Goal: Transaction & Acquisition: Purchase product/service

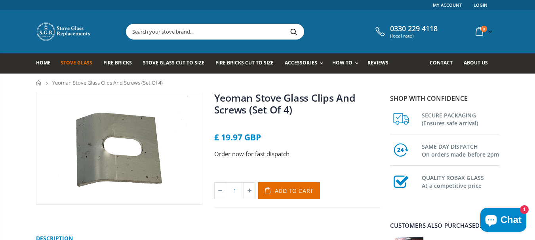
click at [79, 61] on span "Stove Glass" at bounding box center [77, 62] width 32 height 7
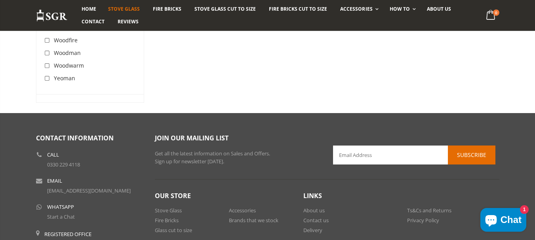
scroll to position [2605, 0]
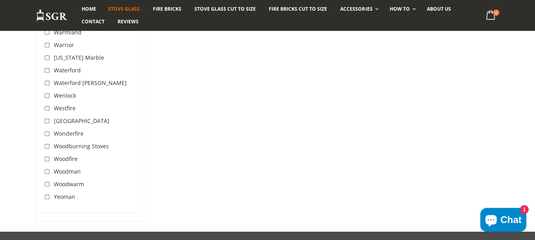
click at [48, 194] on input "checkbox" at bounding box center [48, 198] width 8 height 8
checkbox input "true"
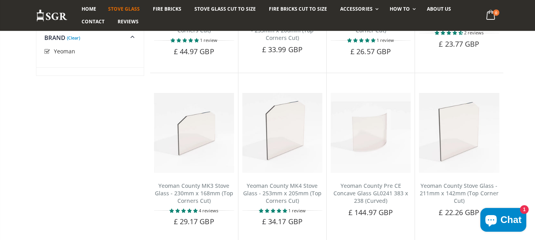
scroll to position [584, 0]
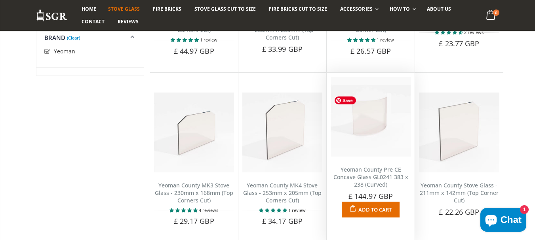
click at [368, 134] on img at bounding box center [371, 117] width 80 height 80
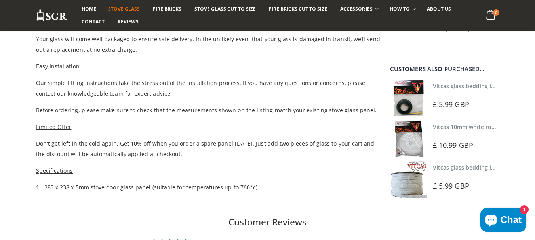
scroll to position [515, 0]
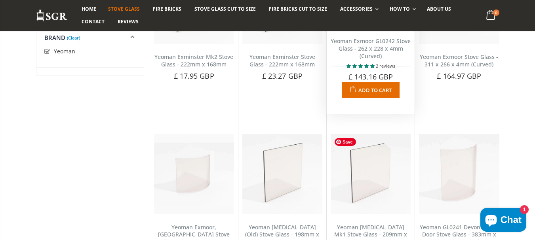
scroll to position [1693, 0]
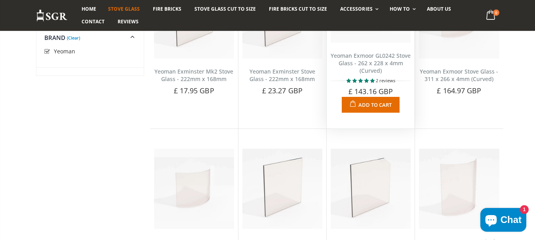
click at [376, 103] on span "Add to Cart" at bounding box center [374, 104] width 33 height 7
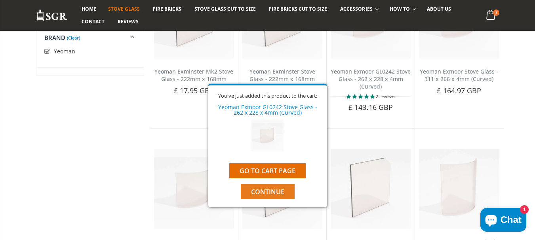
click at [278, 188] on span "Continue" at bounding box center [267, 192] width 33 height 9
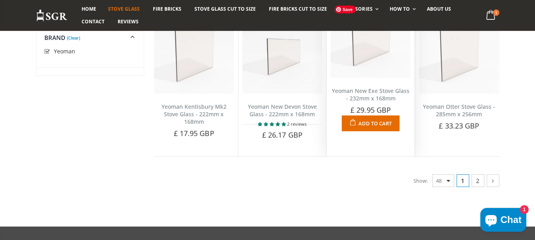
scroll to position [2049, 0]
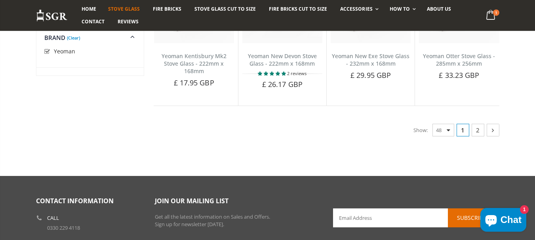
click at [491, 131] on icon at bounding box center [493, 130] width 8 height 8
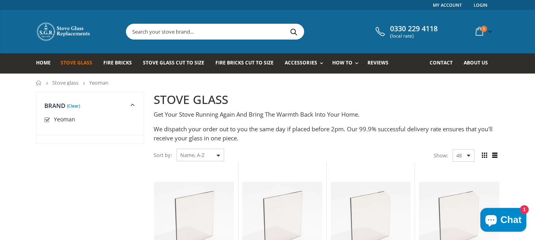
click at [171, 32] on input "text" at bounding box center [259, 31] width 266 height 15
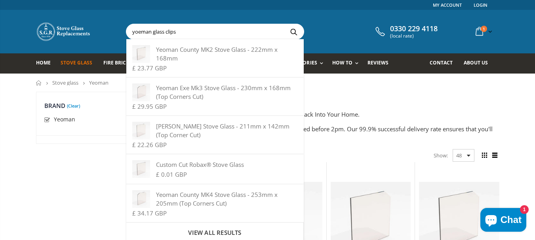
type input "yoeman glass clips"
click at [285, 24] on button "Search" at bounding box center [294, 31] width 18 height 15
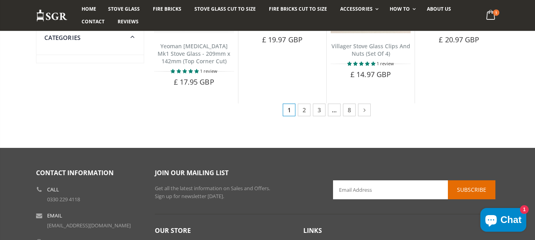
scroll to position [554, 0]
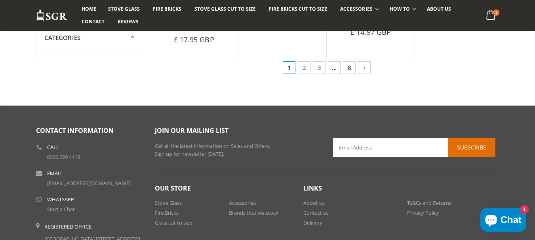
click at [348, 70] on link "8" at bounding box center [349, 67] width 13 height 13
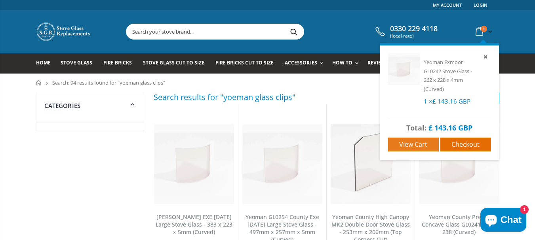
click at [421, 145] on span "View cart" at bounding box center [413, 144] width 28 height 9
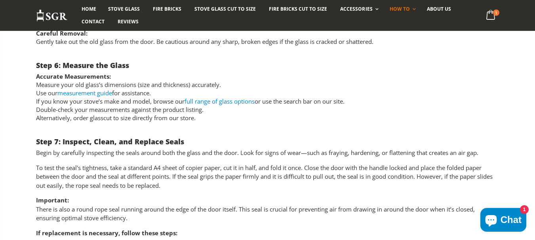
scroll to position [989, 0]
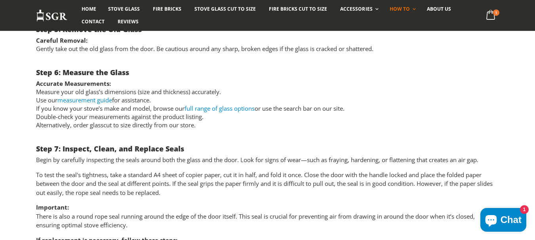
click at [102, 99] on link "measurement guide" at bounding box center [84, 100] width 55 height 8
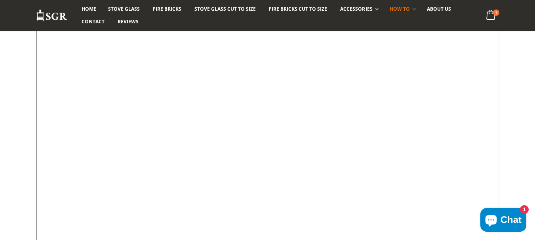
scroll to position [119, 0]
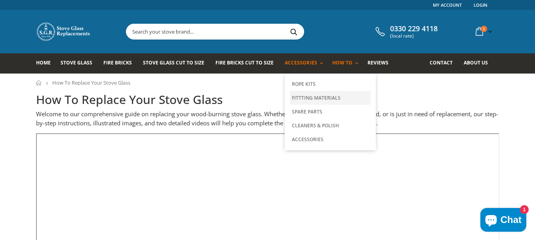
click at [299, 97] on link "Fittting Materials" at bounding box center [330, 98] width 81 height 14
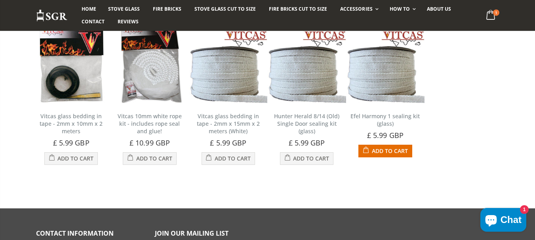
scroll to position [277, 0]
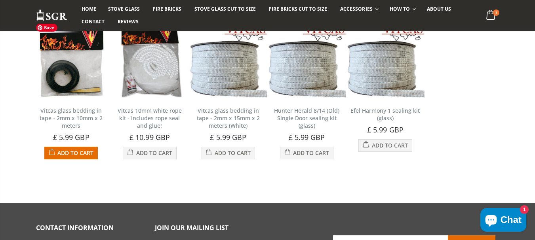
click at [62, 86] on img at bounding box center [71, 58] width 78 height 78
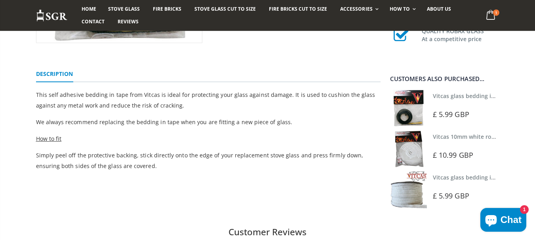
scroll to position [198, 0]
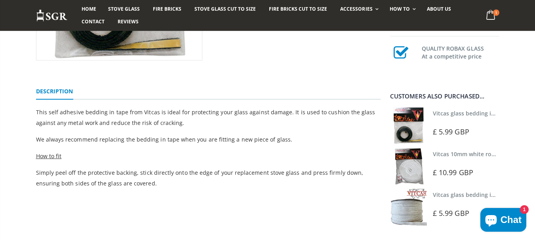
click at [414, 123] on img at bounding box center [408, 125] width 37 height 37
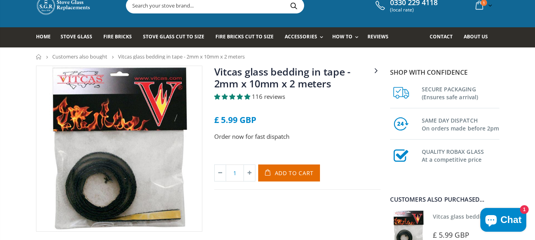
scroll to position [40, 0]
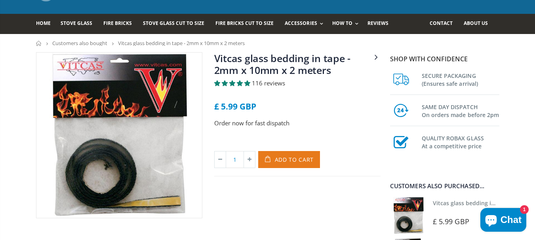
click at [291, 158] on span "Add to Cart" at bounding box center [294, 160] width 39 height 8
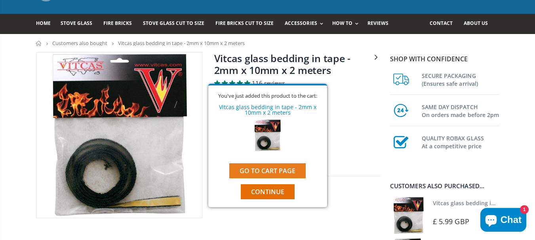
click at [277, 169] on link "Go to cart page" at bounding box center [267, 171] width 76 height 15
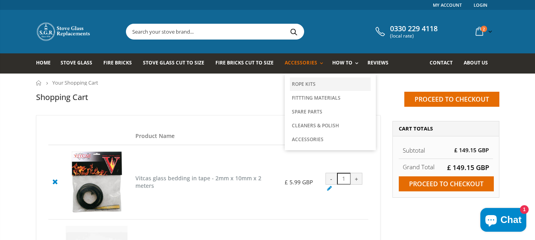
click at [298, 83] on link "Rope Kits" at bounding box center [330, 84] width 81 height 13
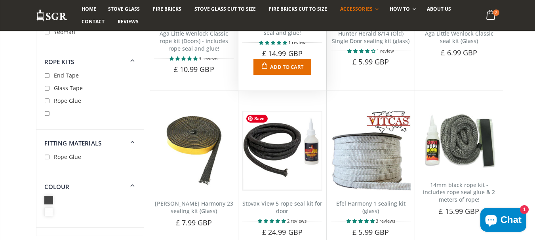
scroll to position [752, 0]
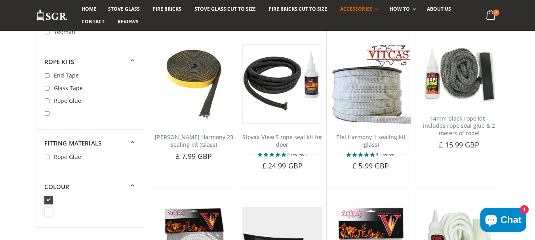
click at [48, 198] on icon at bounding box center [48, 200] width 9 height 9
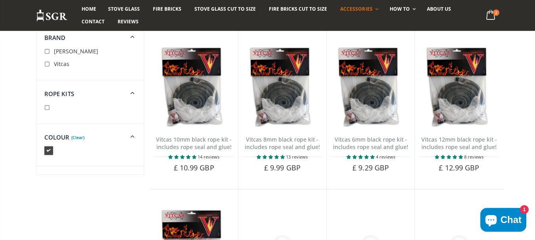
scroll to position [40, 0]
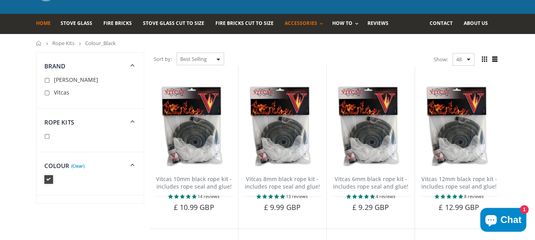
click at [42, 24] on span "Home" at bounding box center [43, 23] width 15 height 7
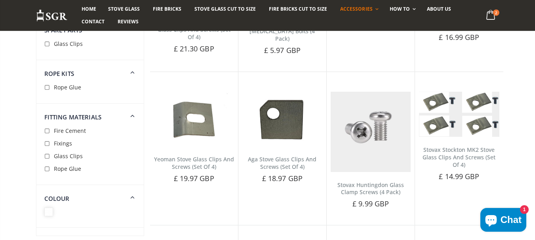
scroll to position [673, 0]
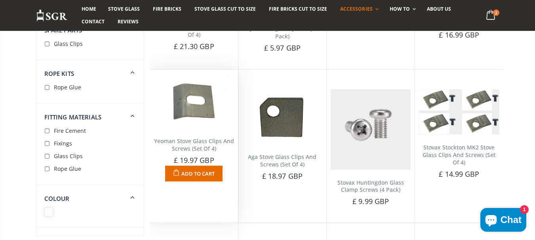
click at [193, 139] on link "Yeoman Stove Glass Clips And Screws (Set Of 4)" at bounding box center [194, 144] width 80 height 15
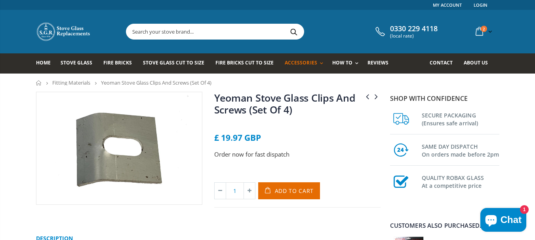
click at [283, 192] on span "Add to Cart" at bounding box center [294, 191] width 39 height 8
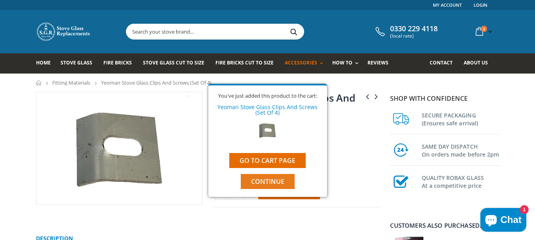
click at [265, 183] on span "Continue" at bounding box center [267, 181] width 33 height 9
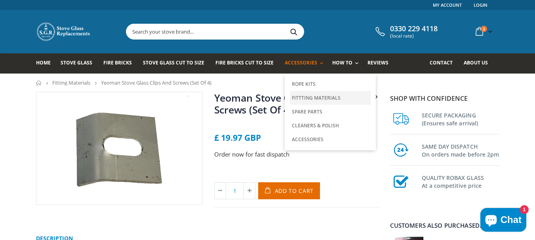
click at [301, 97] on link "Fittting Materials" at bounding box center [330, 98] width 81 height 14
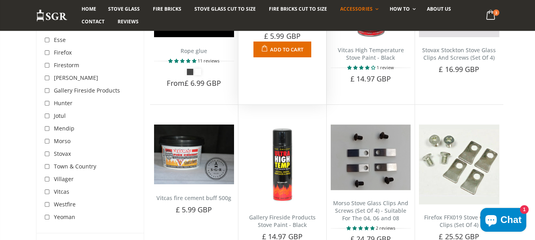
scroll to position [198, 0]
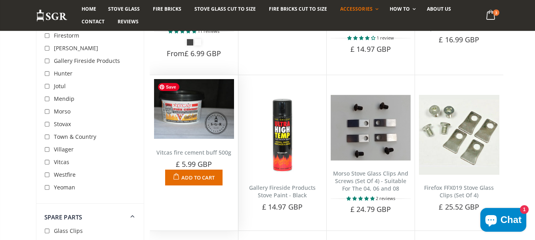
click at [191, 116] on img at bounding box center [194, 109] width 80 height 60
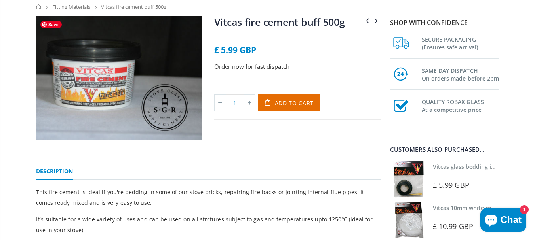
scroll to position [40, 0]
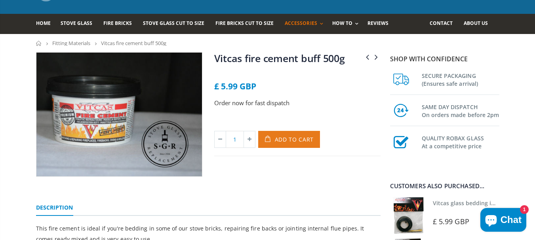
click at [281, 137] on span "Add to Cart" at bounding box center [294, 140] width 39 height 8
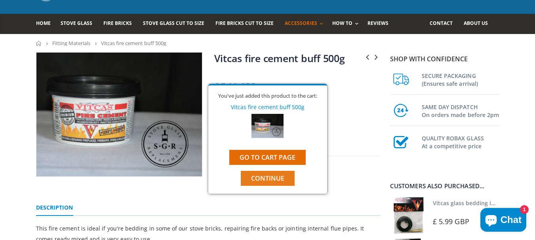
click at [268, 182] on span "Continue" at bounding box center [267, 178] width 33 height 9
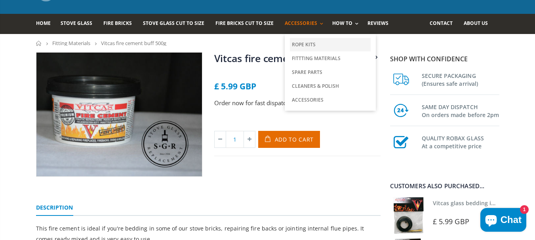
click at [300, 43] on link "Rope Kits" at bounding box center [330, 44] width 81 height 13
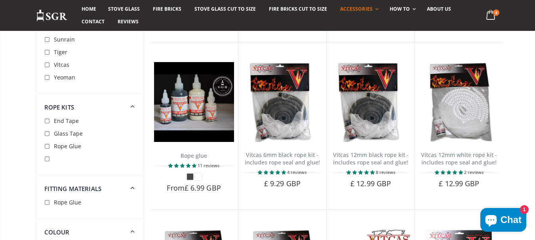
scroll to position [356, 0]
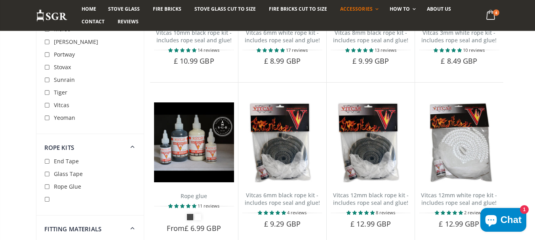
click at [46, 118] on input "checkbox" at bounding box center [48, 118] width 8 height 8
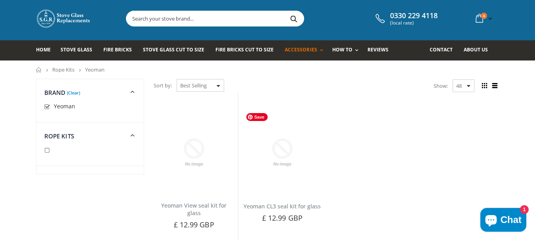
scroll to position [53, 0]
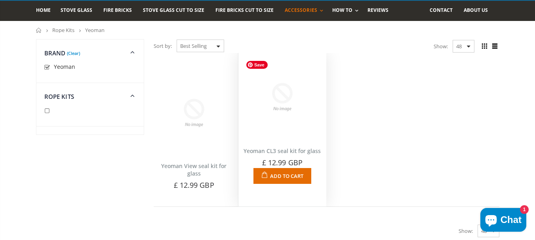
click at [278, 129] on img at bounding box center [282, 97] width 80 height 80
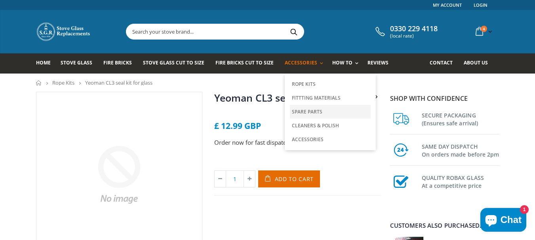
click at [301, 113] on link "Spare Parts" at bounding box center [330, 112] width 81 height 14
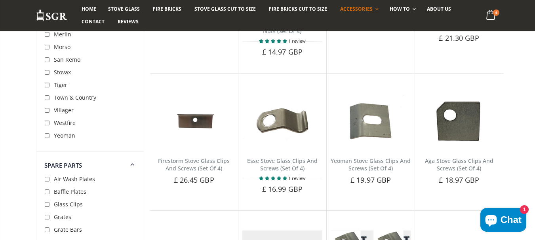
scroll to position [356, 0]
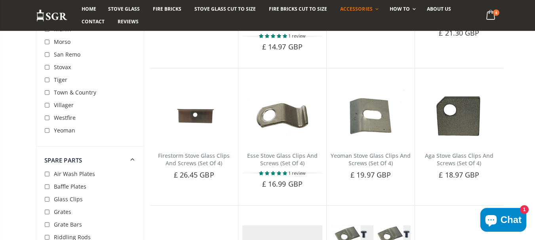
click at [47, 131] on input "checkbox" at bounding box center [48, 131] width 8 height 8
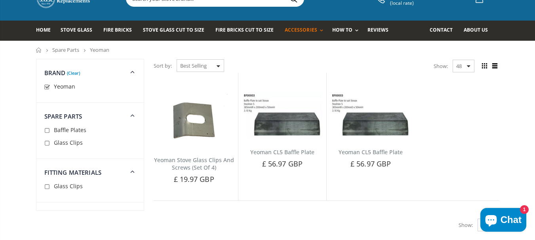
scroll to position [13, 0]
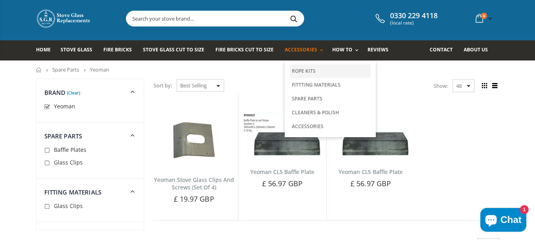
click at [297, 68] on link "Rope Kits" at bounding box center [330, 71] width 81 height 13
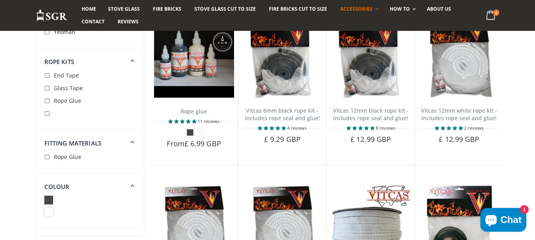
scroll to position [515, 0]
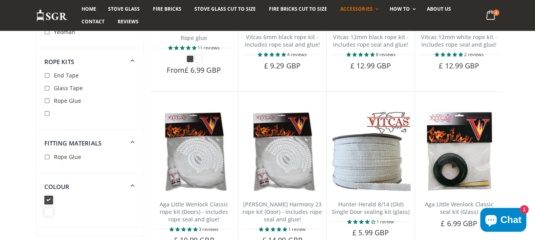
click at [50, 200] on icon at bounding box center [48, 200] width 9 height 9
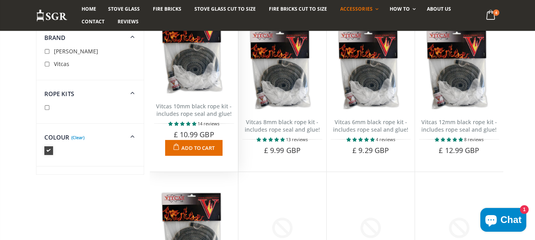
scroll to position [92, 0]
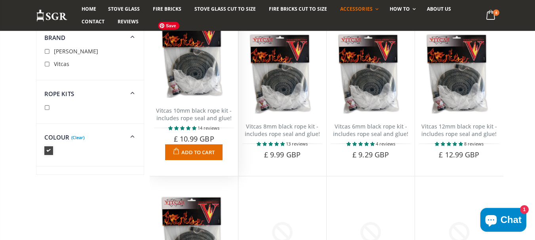
click at [196, 88] on img at bounding box center [194, 58] width 80 height 80
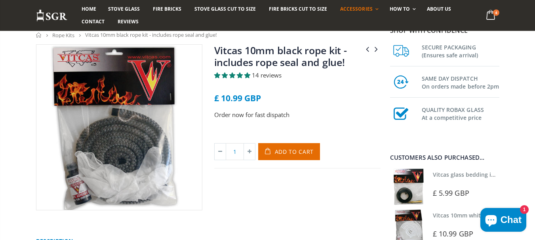
scroll to position [40, 0]
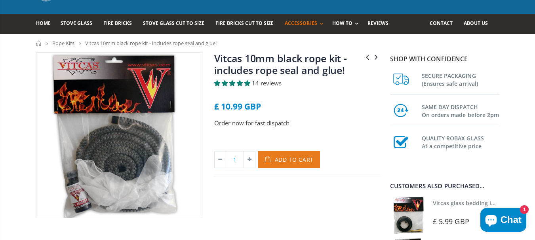
click at [296, 157] on span "Add to Cart" at bounding box center [294, 160] width 39 height 8
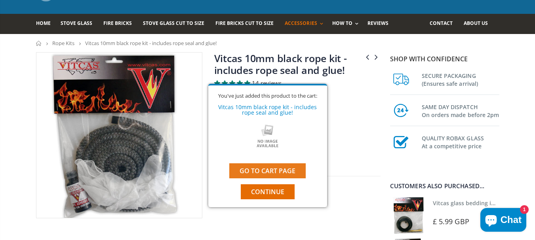
click at [276, 171] on link "Go to cart page" at bounding box center [267, 171] width 76 height 15
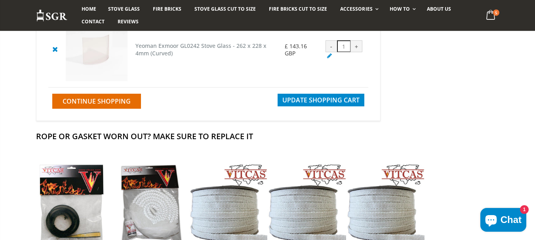
scroll to position [396, 0]
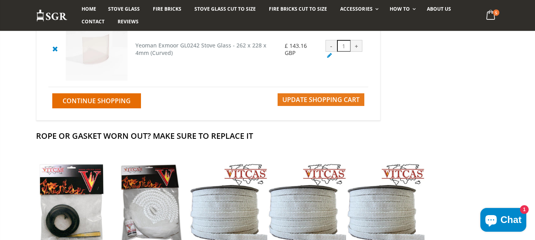
click at [356, 102] on span "Update Shopping Cart" at bounding box center [320, 99] width 77 height 9
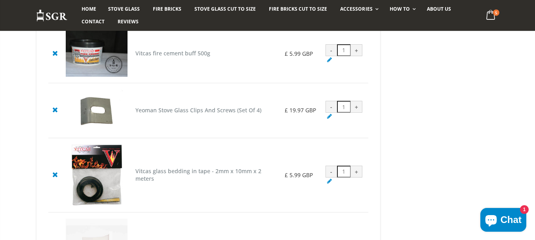
scroll to position [198, 0]
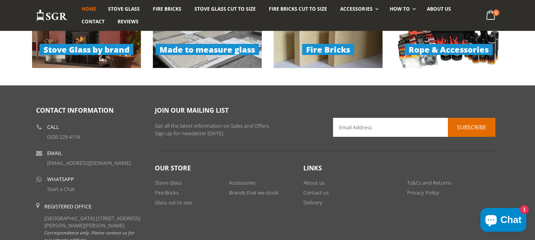
scroll to position [673, 0]
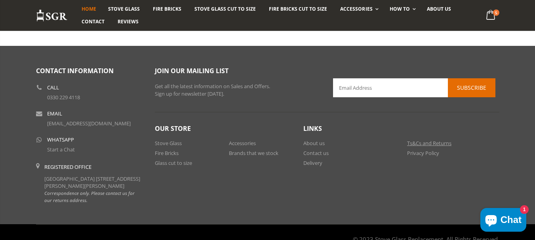
click at [420, 142] on link "Ts&Cs and Returns" at bounding box center [429, 143] width 44 height 7
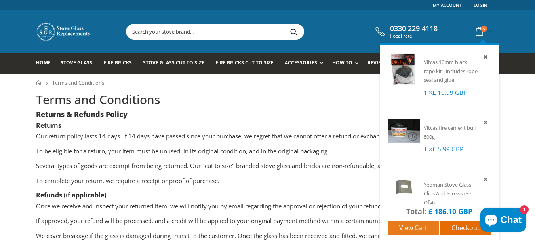
click at [409, 227] on span "View cart" at bounding box center [413, 228] width 28 height 9
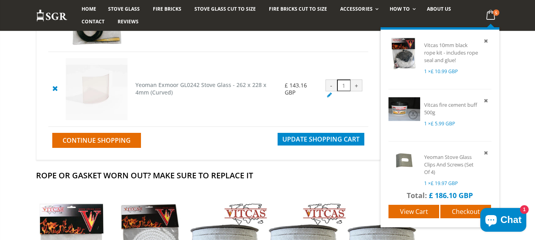
click at [489, 11] on icon at bounding box center [490, 15] width 15 height 14
click at [461, 211] on span "Checkout" at bounding box center [466, 211] width 28 height 9
